Goal: Transaction & Acquisition: Purchase product/service

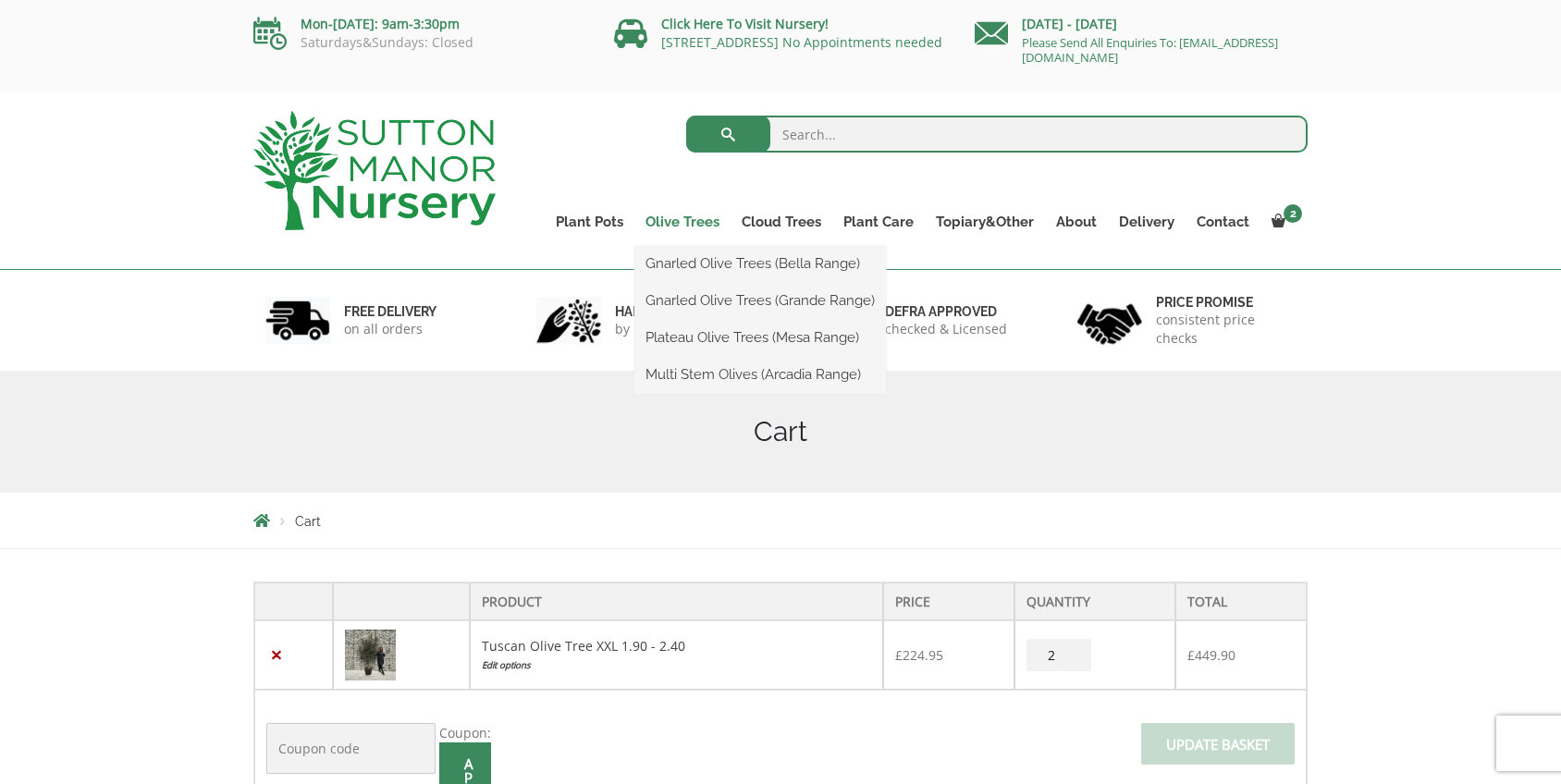
click at [698, 222] on link "Olive Trees" at bounding box center [682, 221] width 97 height 26
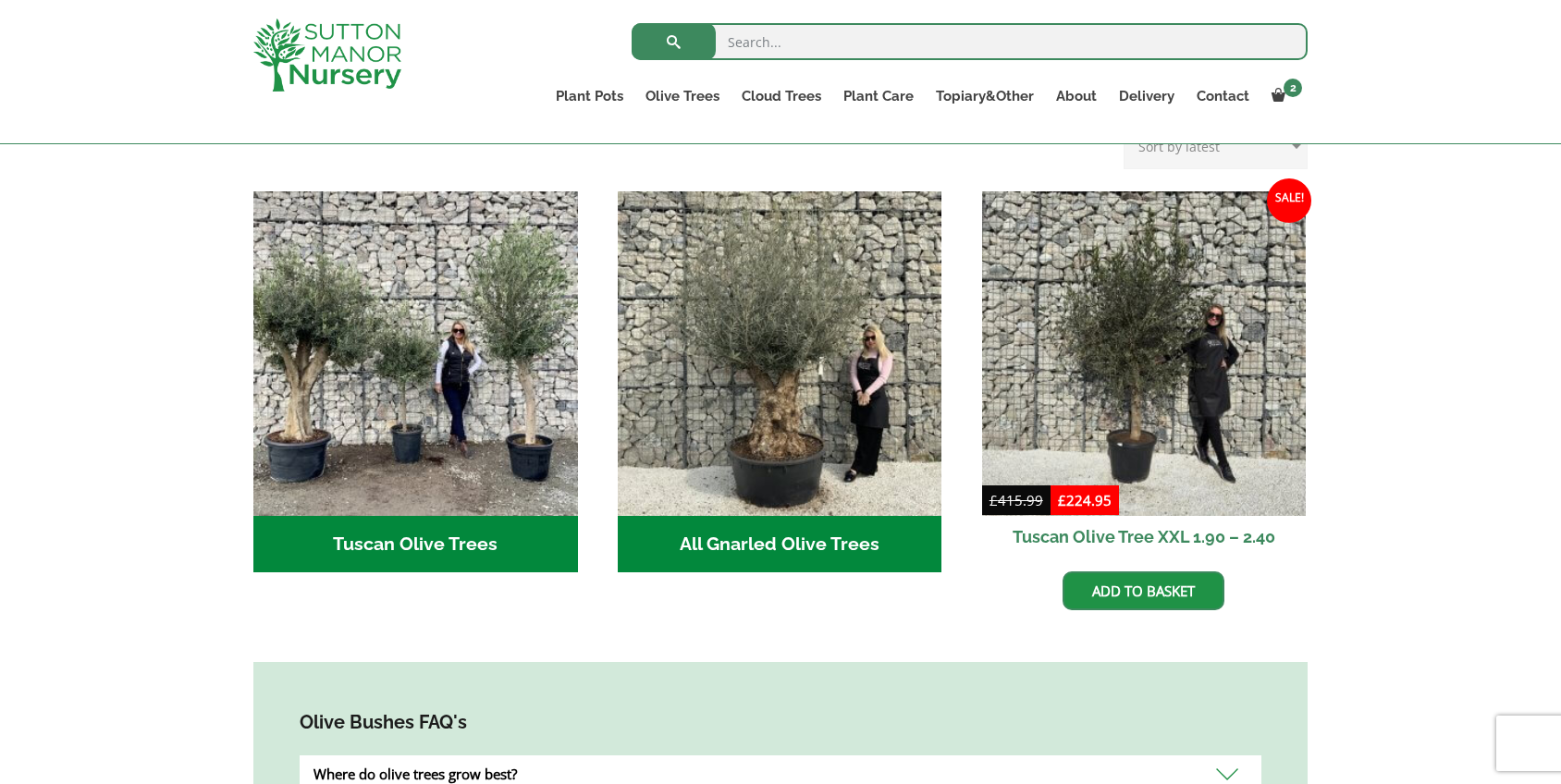
scroll to position [670, 0]
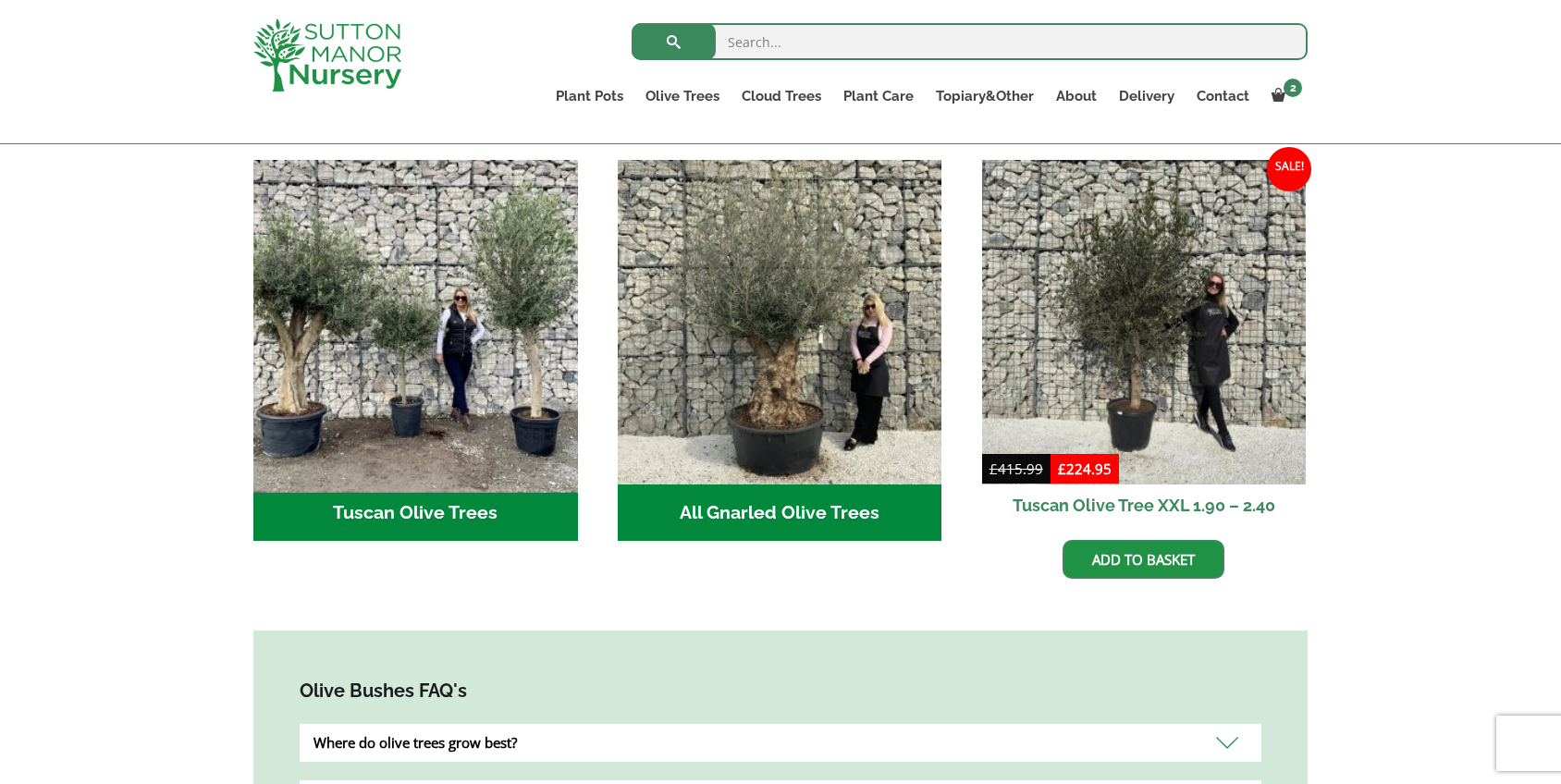
click at [490, 344] on img "Visit product category Tuscan Olive Trees" at bounding box center [415, 321] width 340 height 340
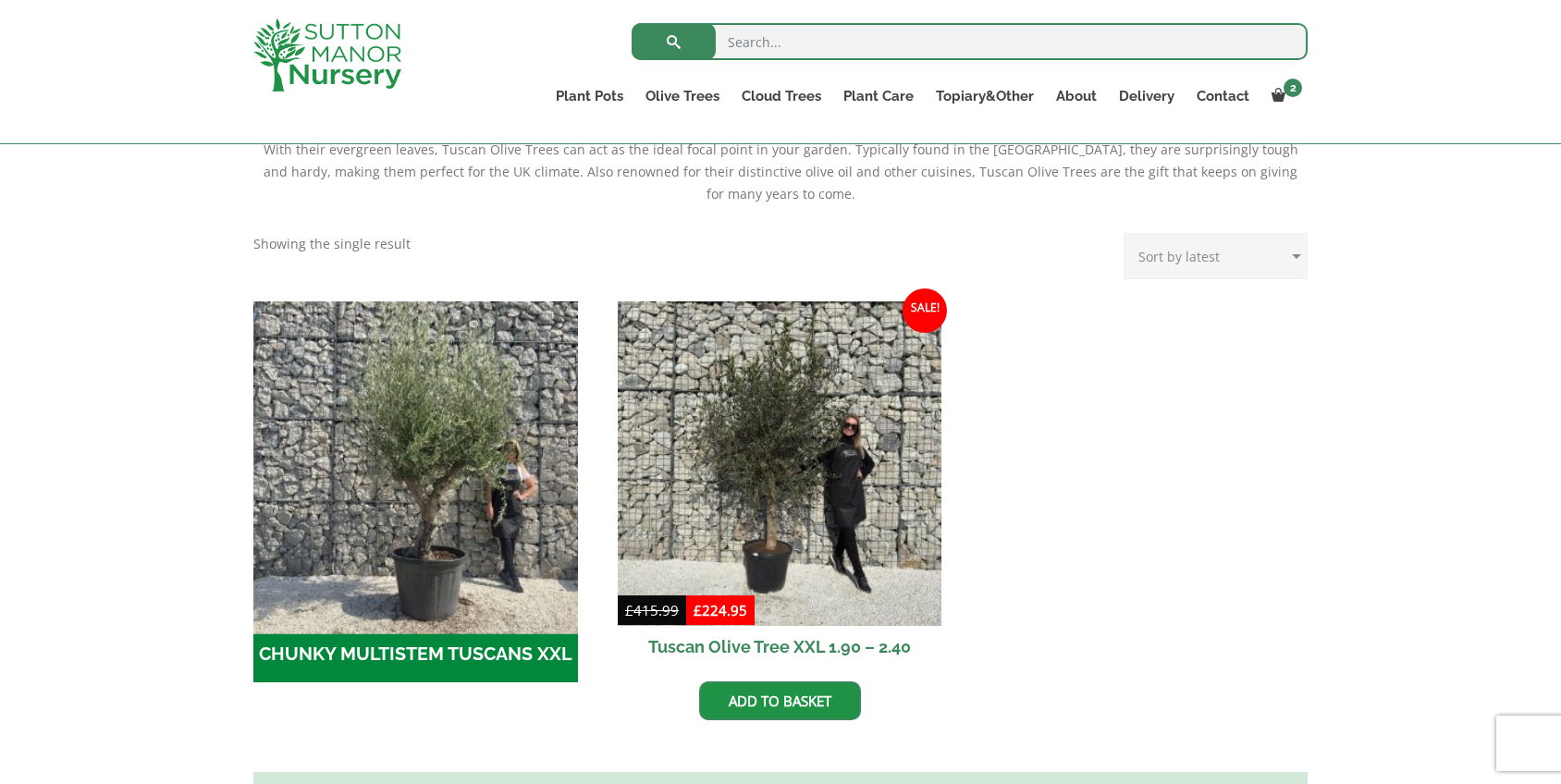
scroll to position [547, 0]
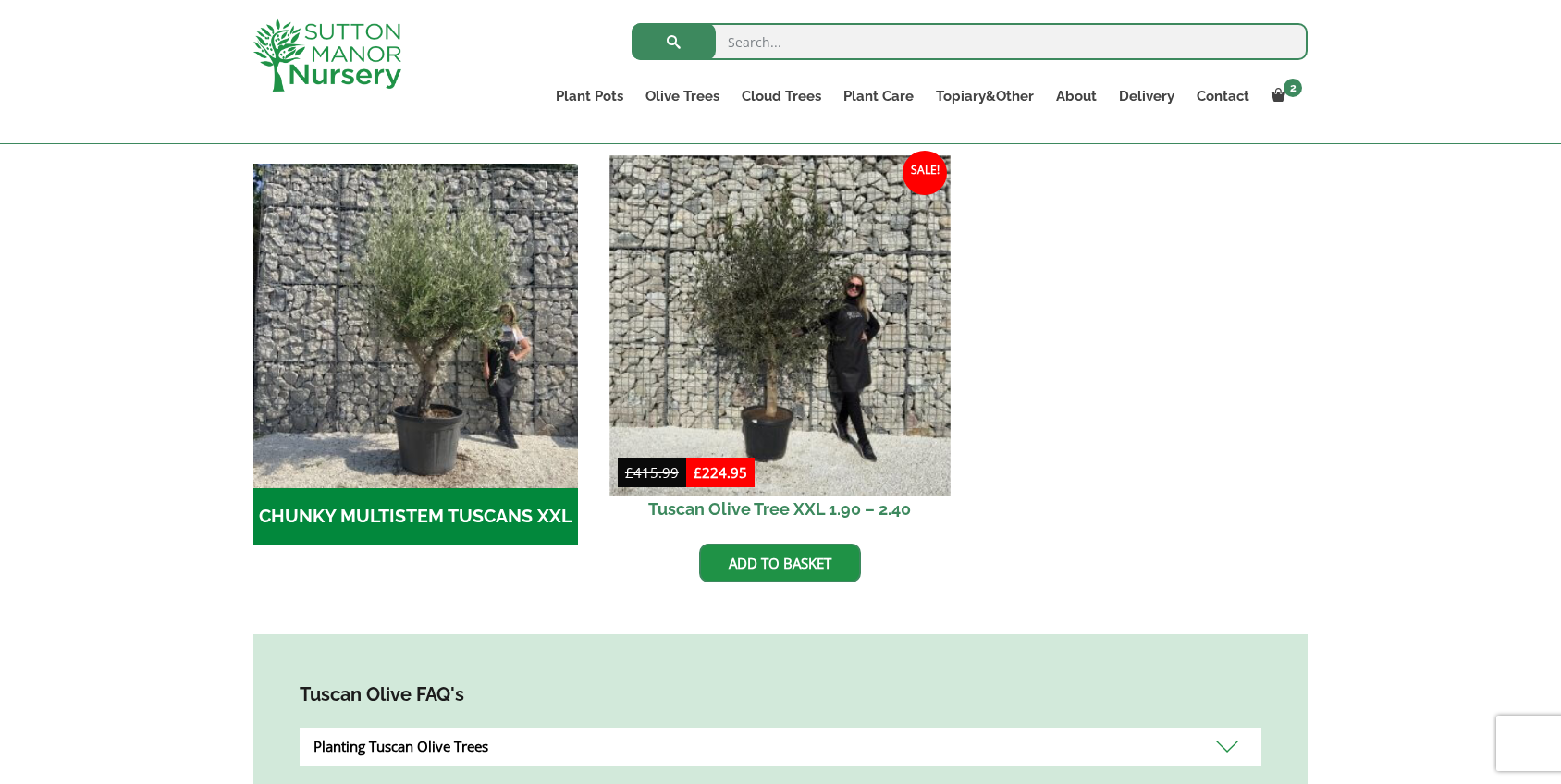
click at [830, 383] on img at bounding box center [780, 325] width 340 height 340
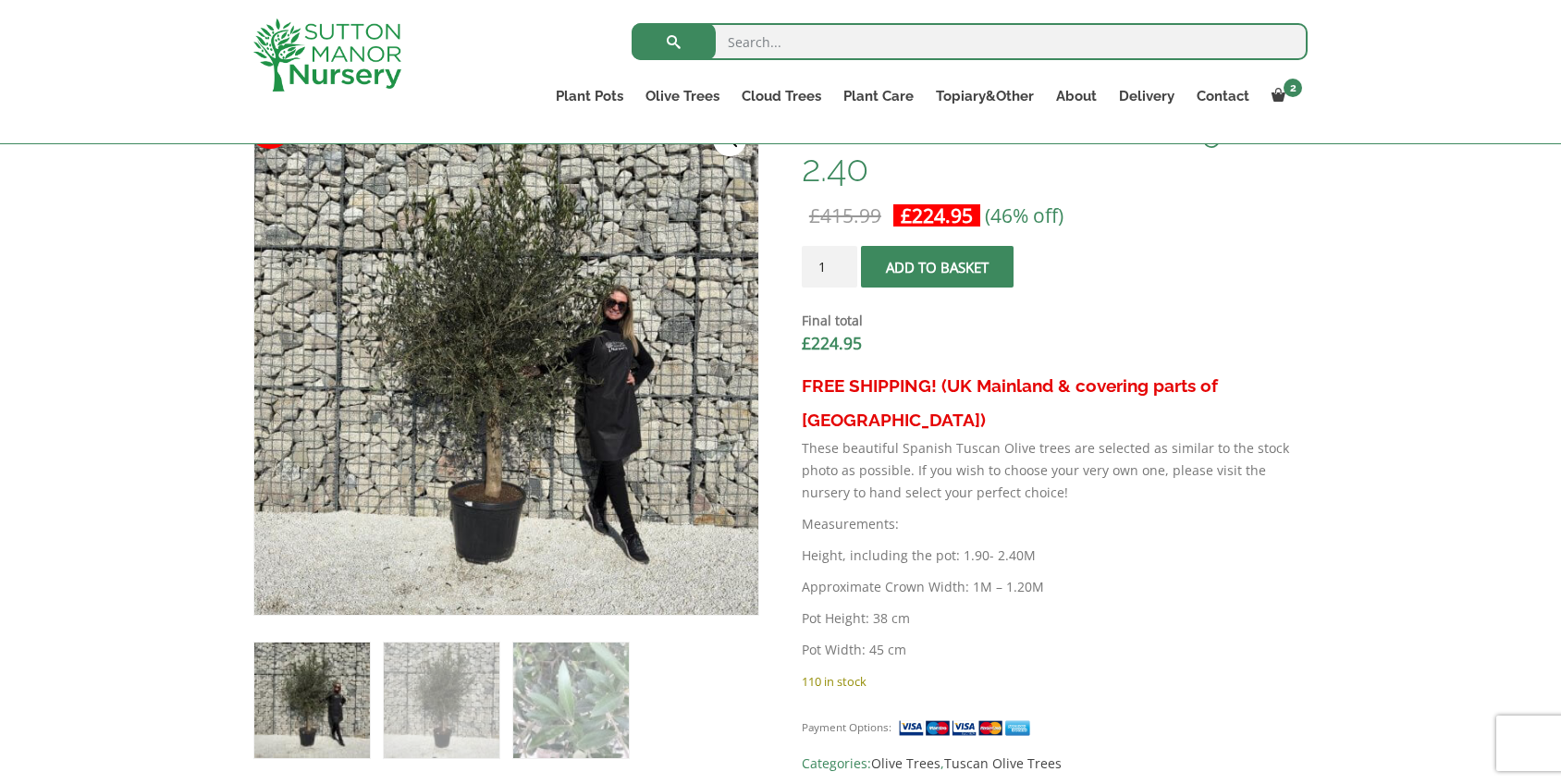
scroll to position [604, 0]
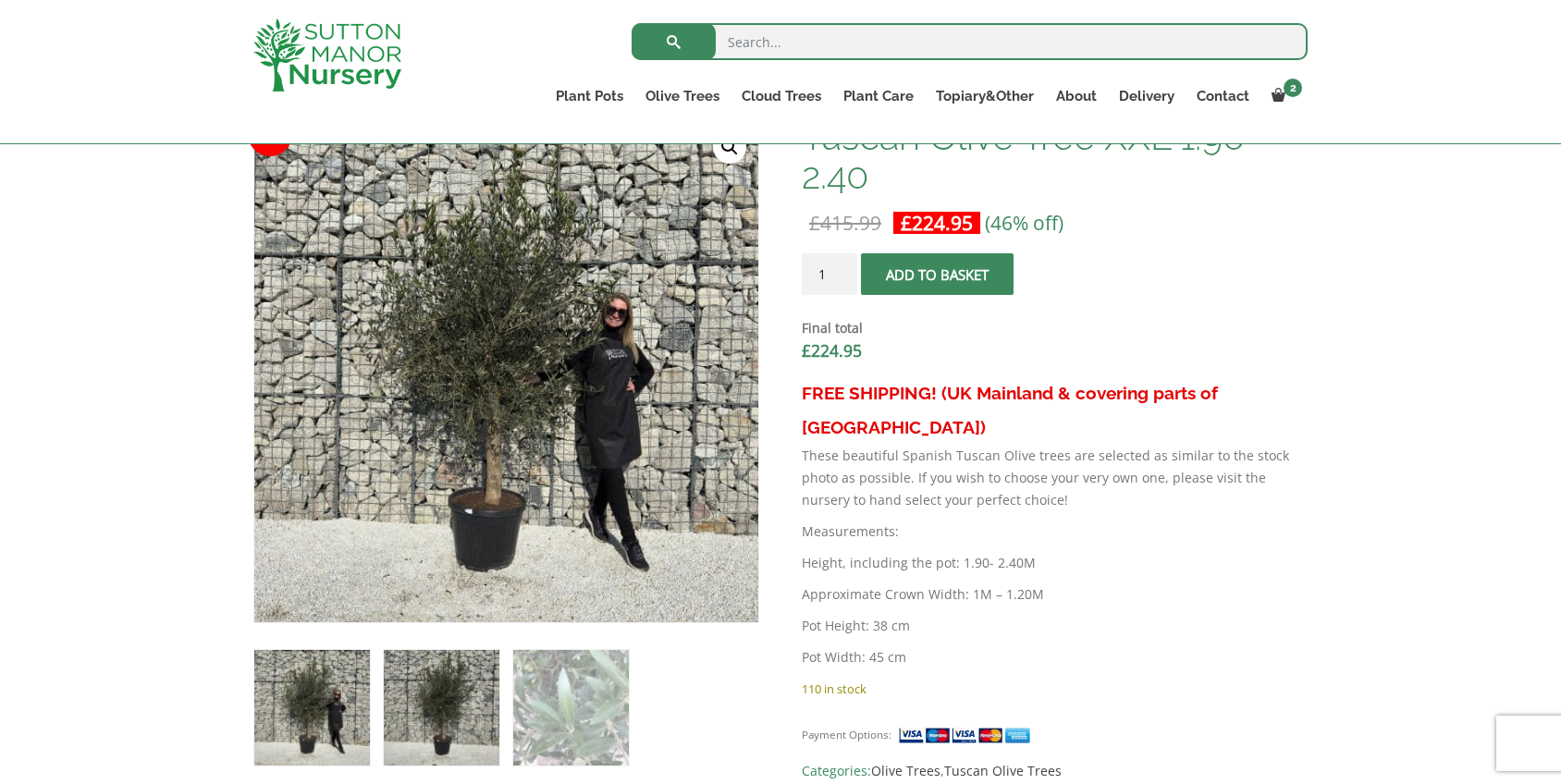
click at [428, 716] on img at bounding box center [441, 707] width 116 height 116
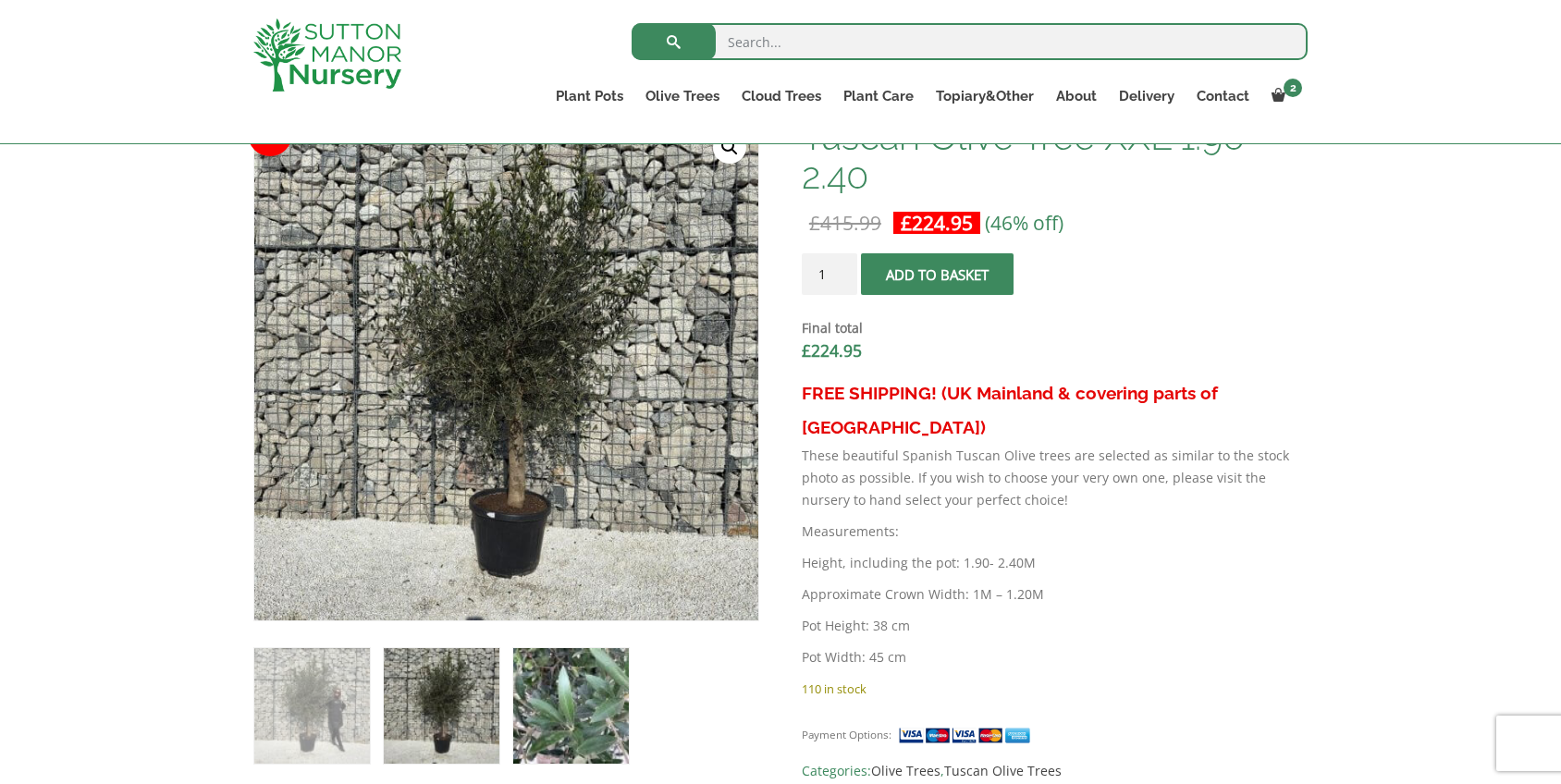
click at [588, 725] on img at bounding box center [571, 706] width 116 height 116
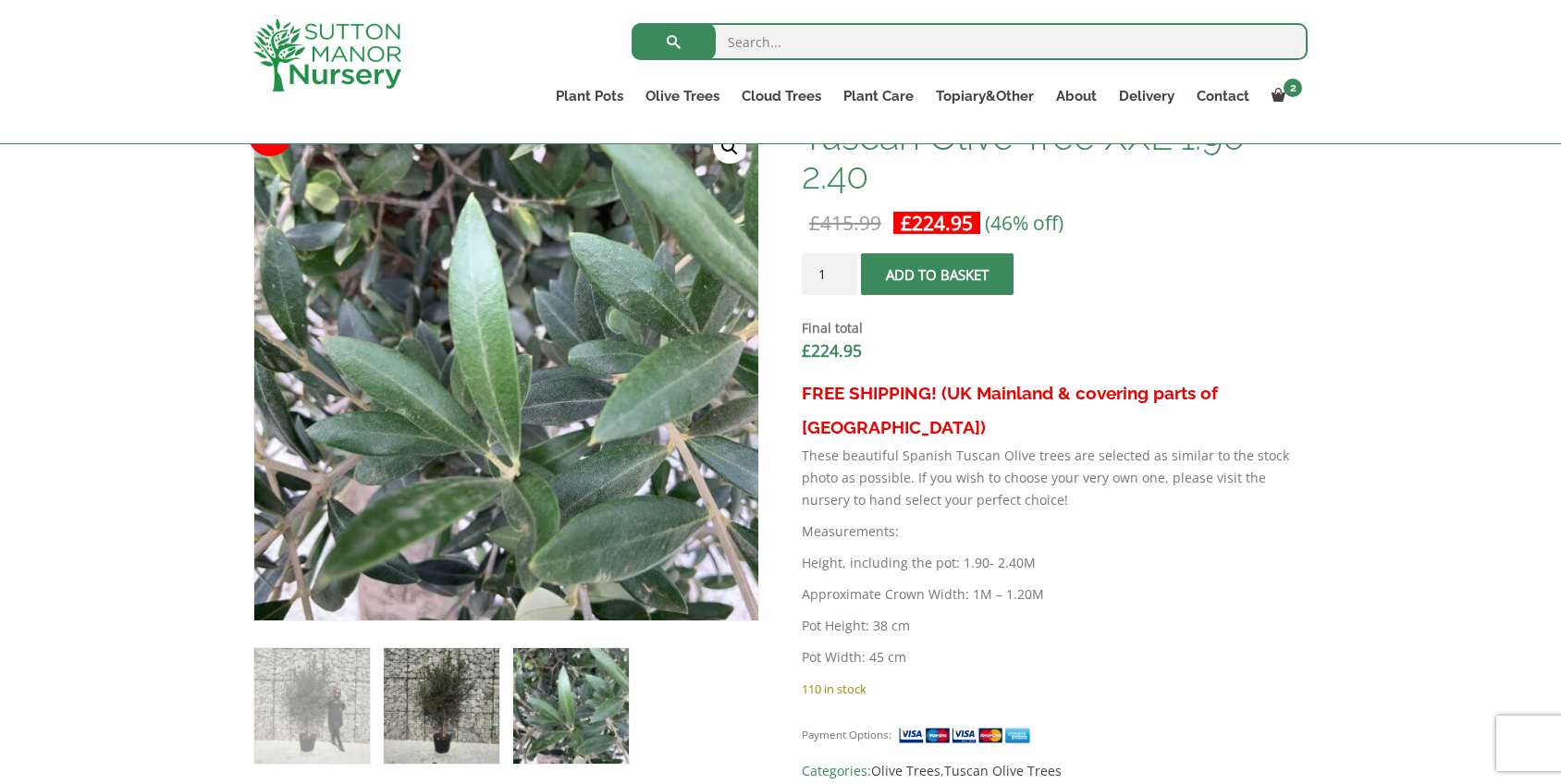
click at [490, 722] on img at bounding box center [441, 706] width 116 height 116
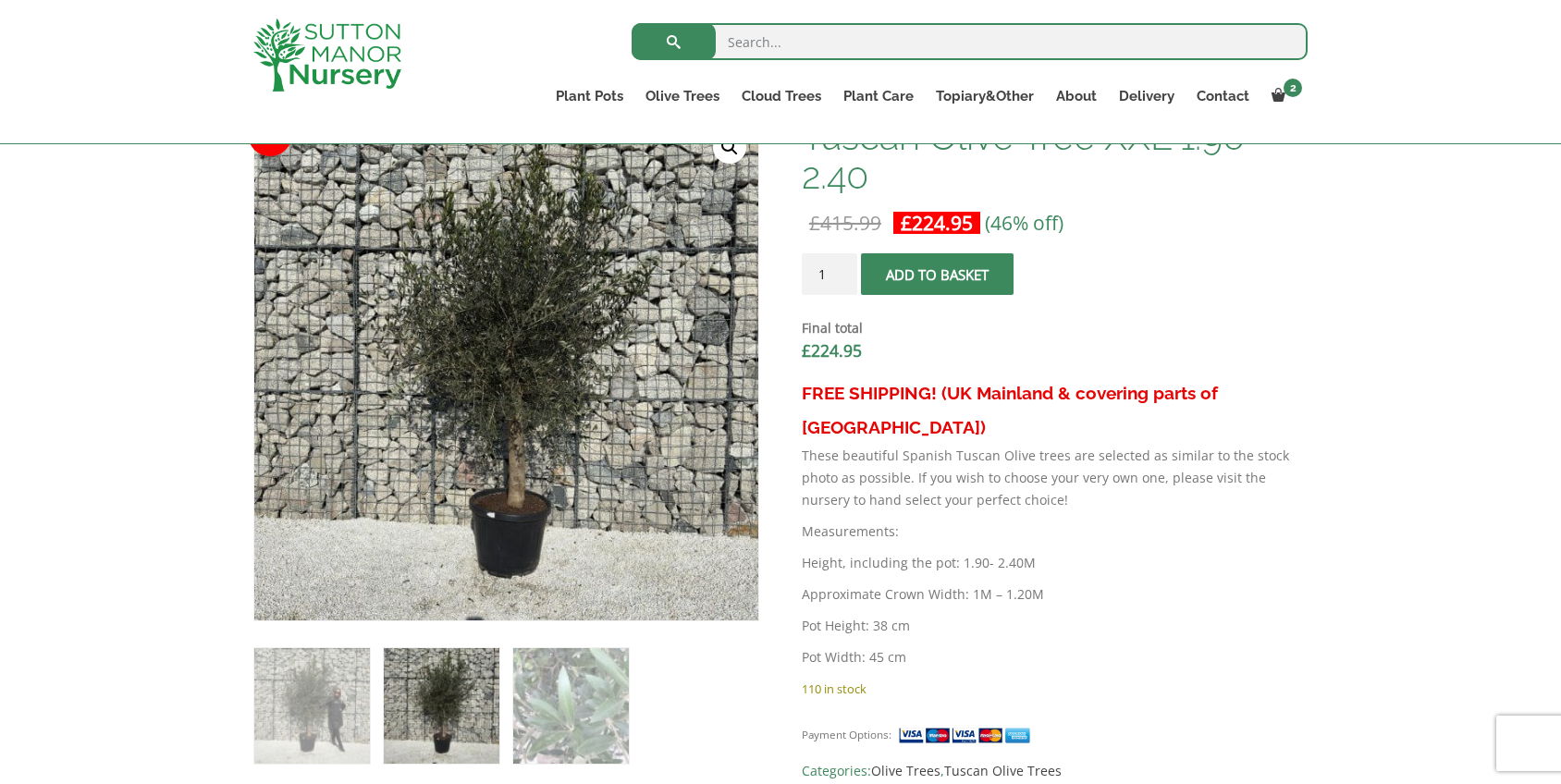
click at [381, 706] on ol at bounding box center [506, 692] width 506 height 143
click at [350, 698] on img at bounding box center [312, 706] width 116 height 116
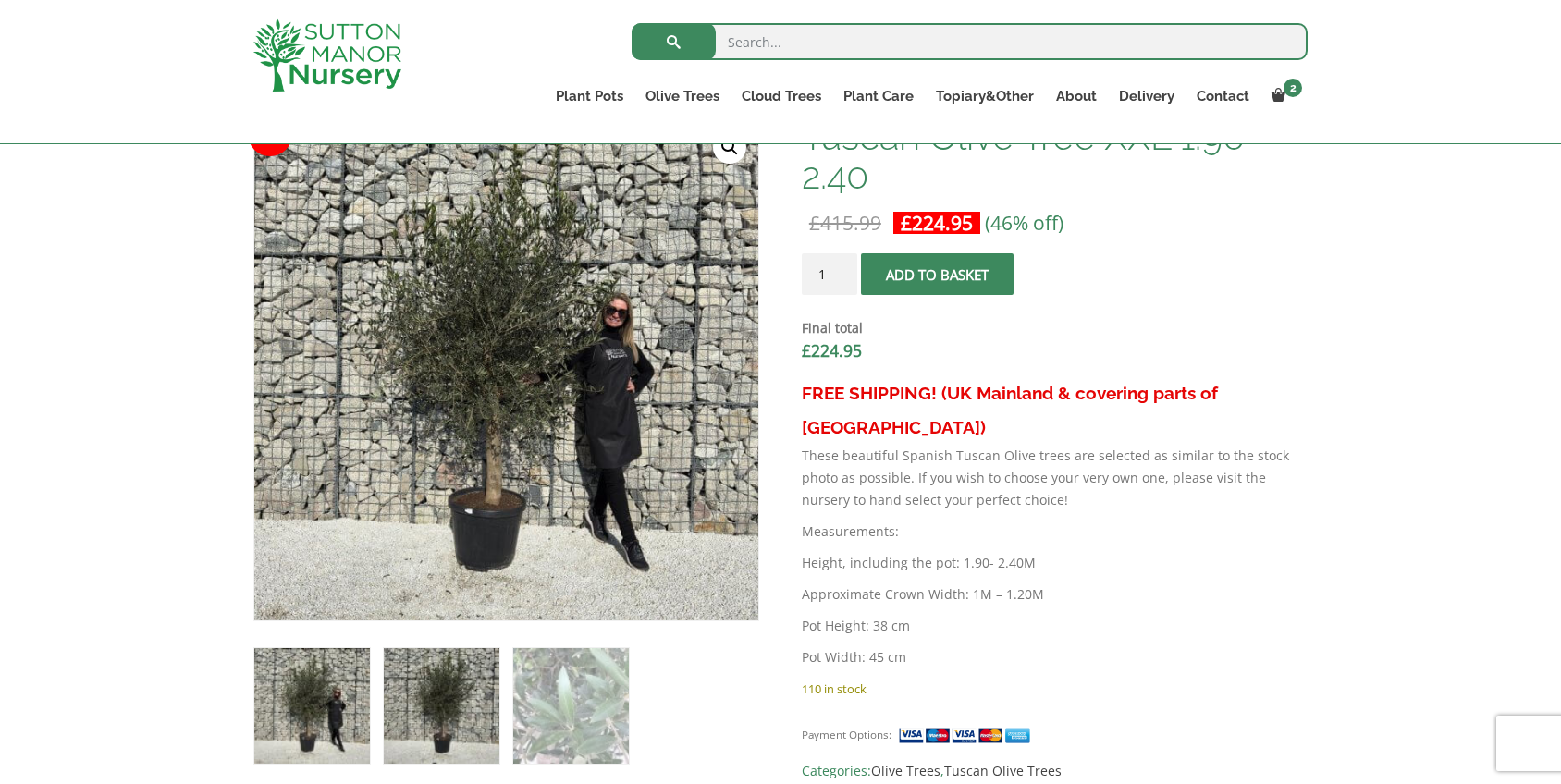
click at [419, 712] on img at bounding box center [441, 706] width 116 height 116
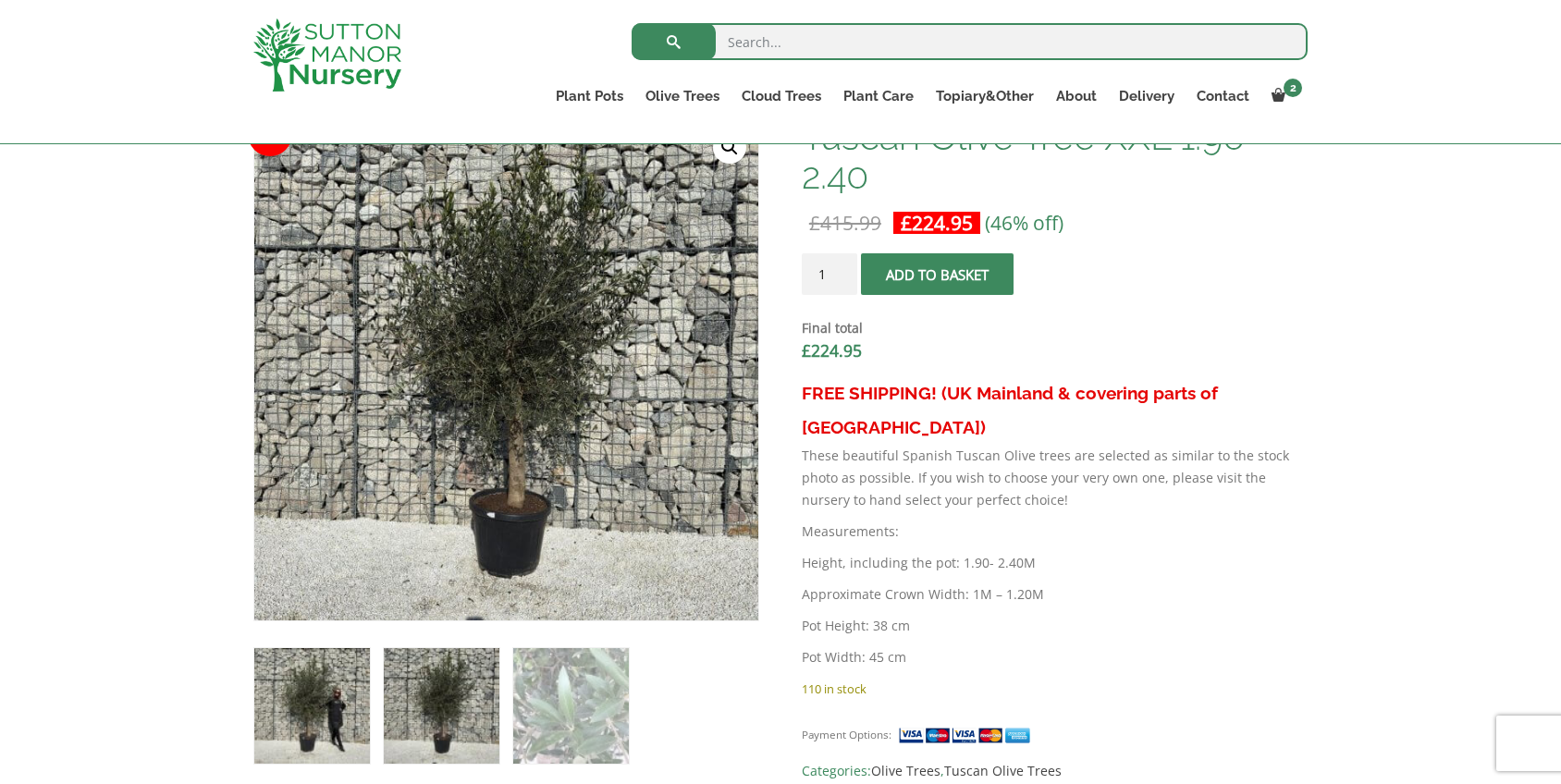
click at [300, 705] on img at bounding box center [312, 706] width 116 height 116
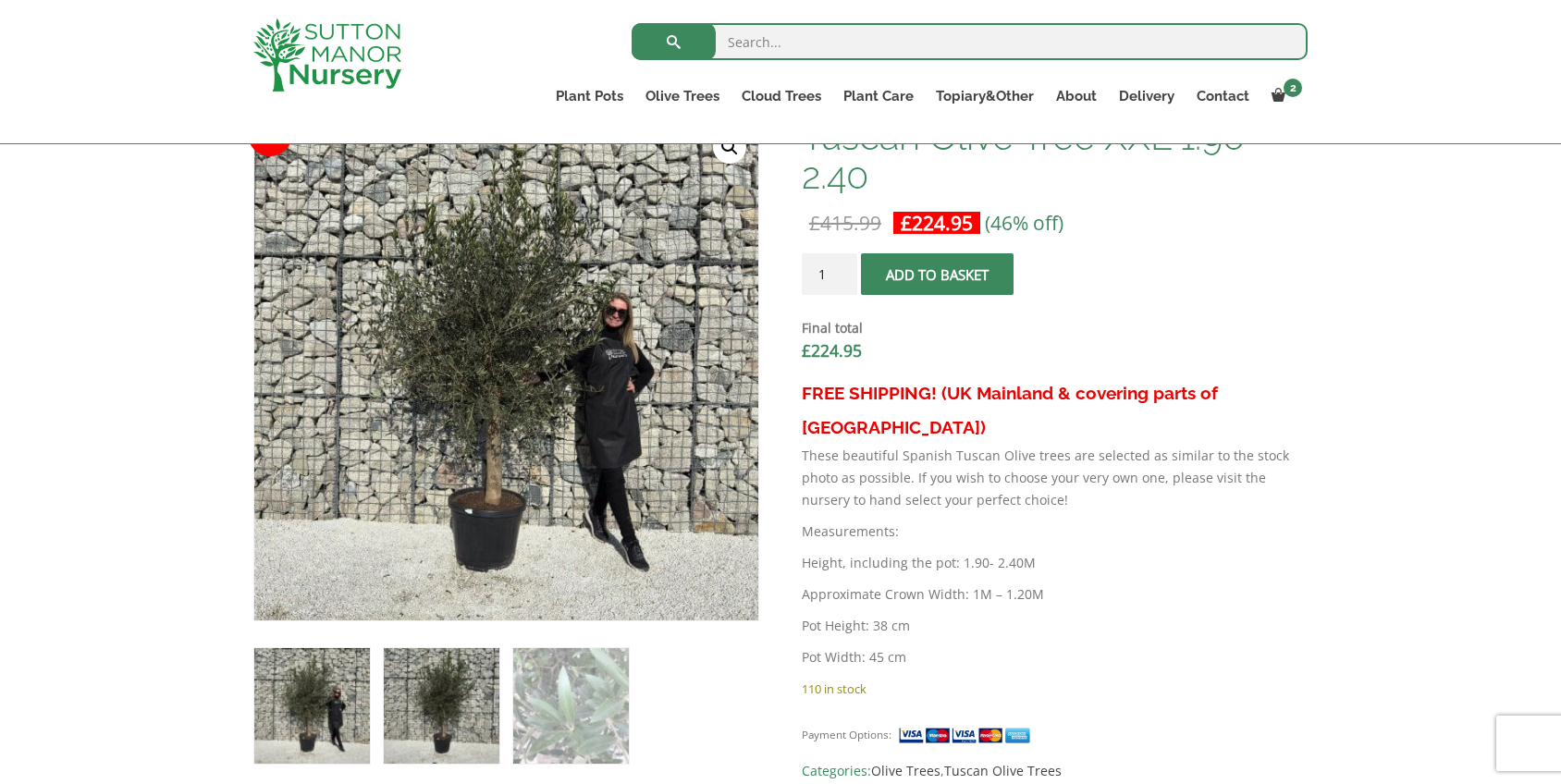
click at [429, 720] on img at bounding box center [441, 706] width 116 height 116
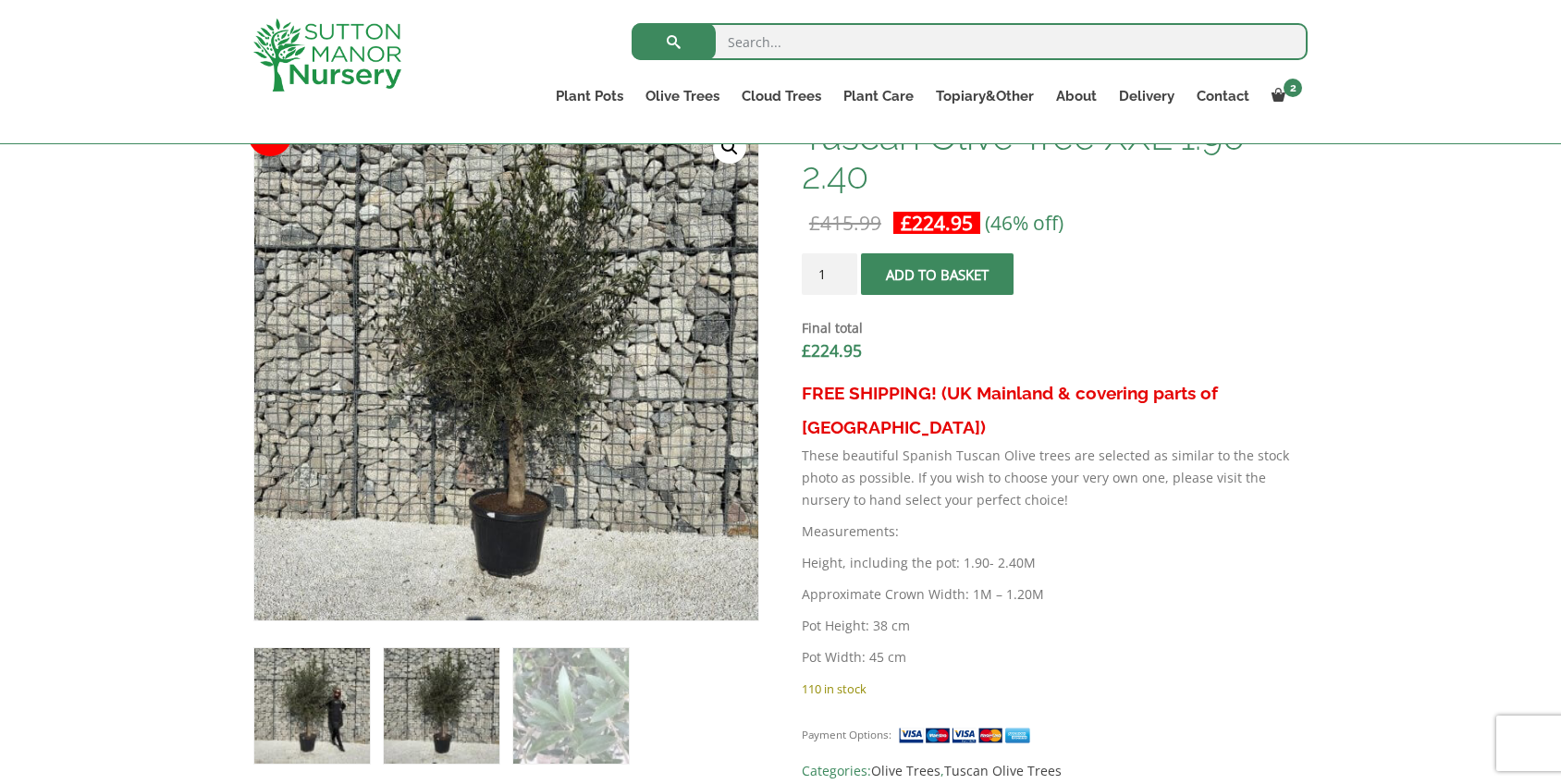
click at [347, 715] on img at bounding box center [312, 706] width 116 height 116
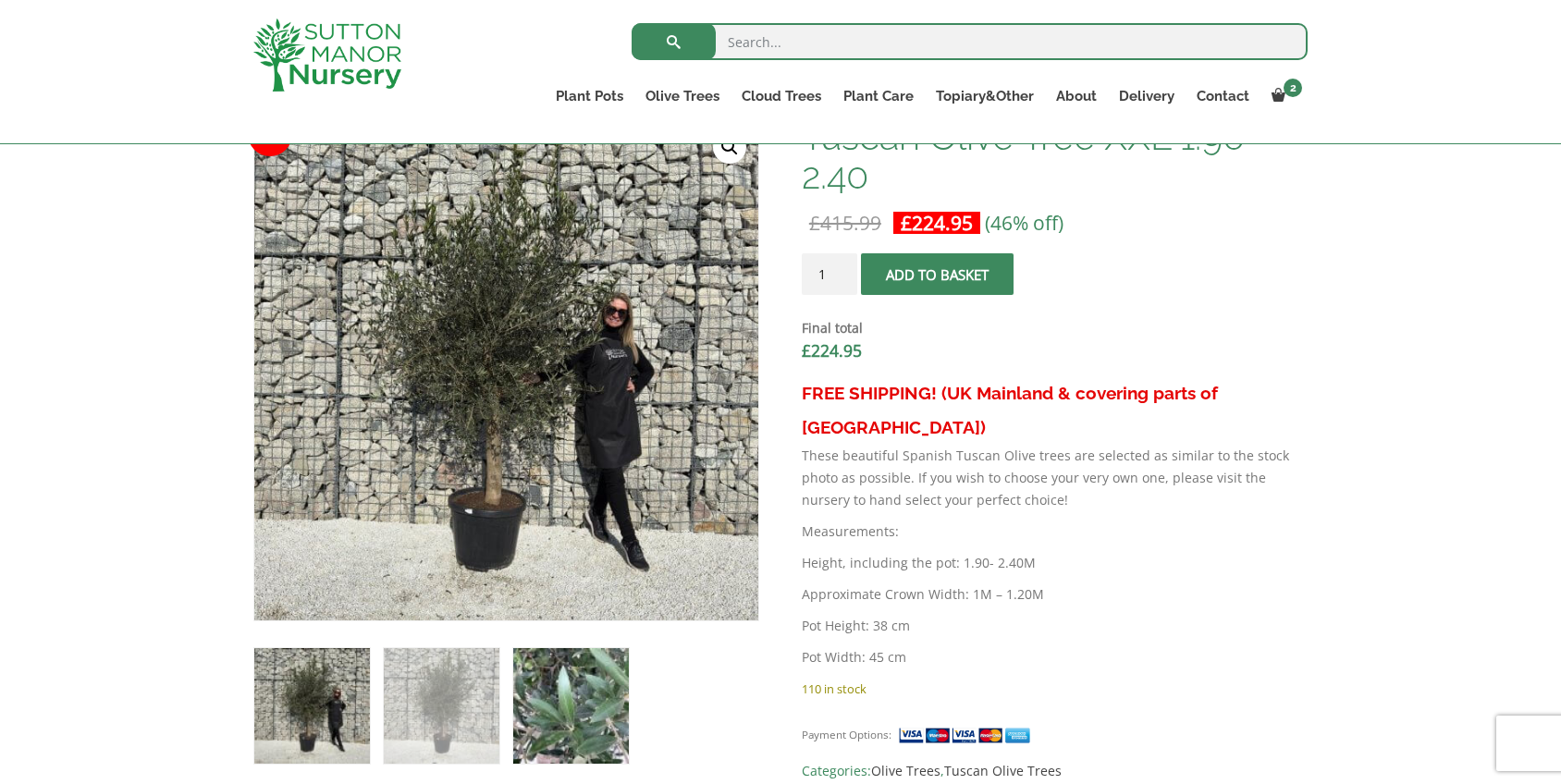
click at [546, 712] on img at bounding box center [571, 706] width 116 height 116
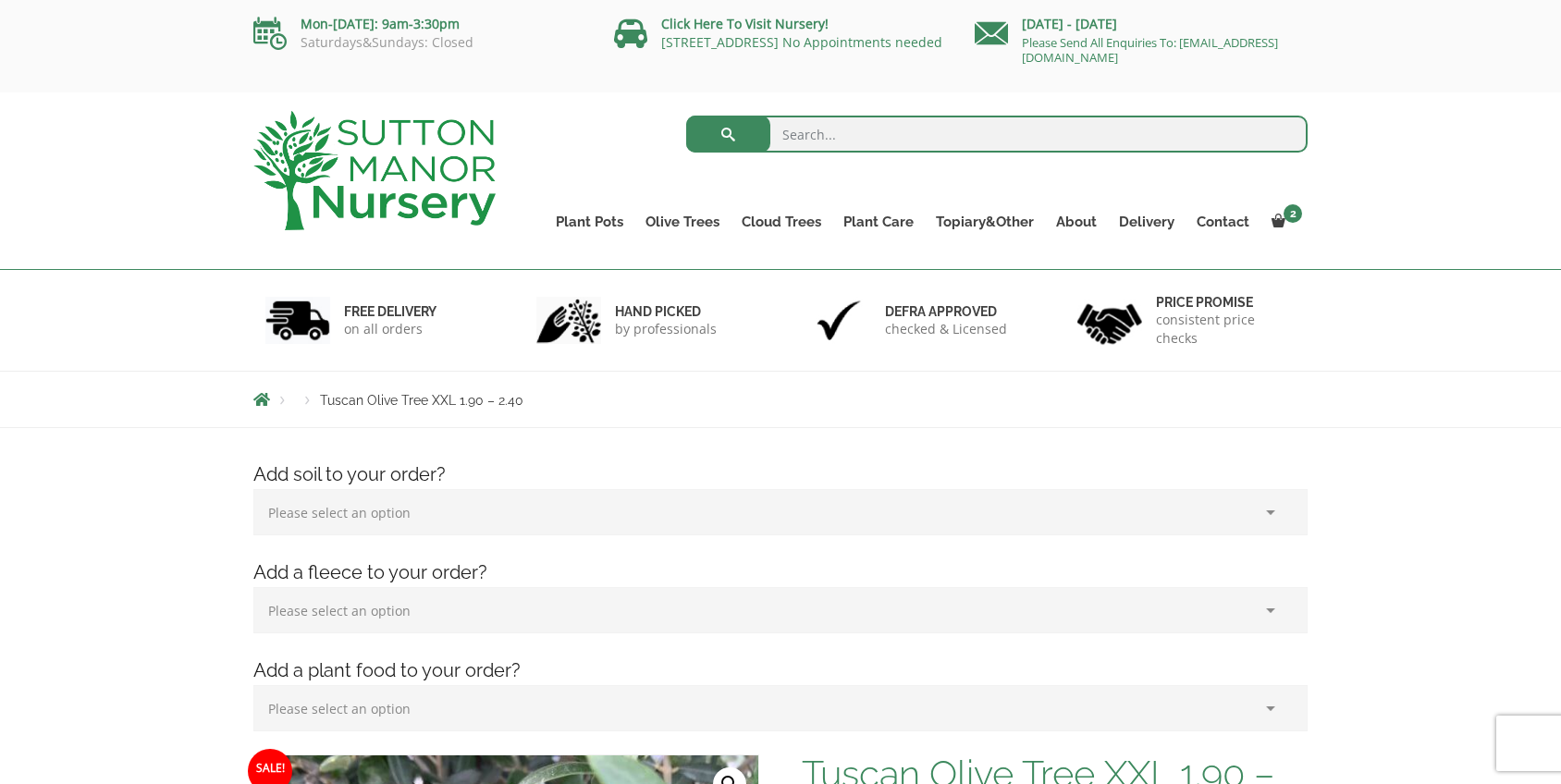
scroll to position [0, 0]
